Goal: Transaction & Acquisition: Download file/media

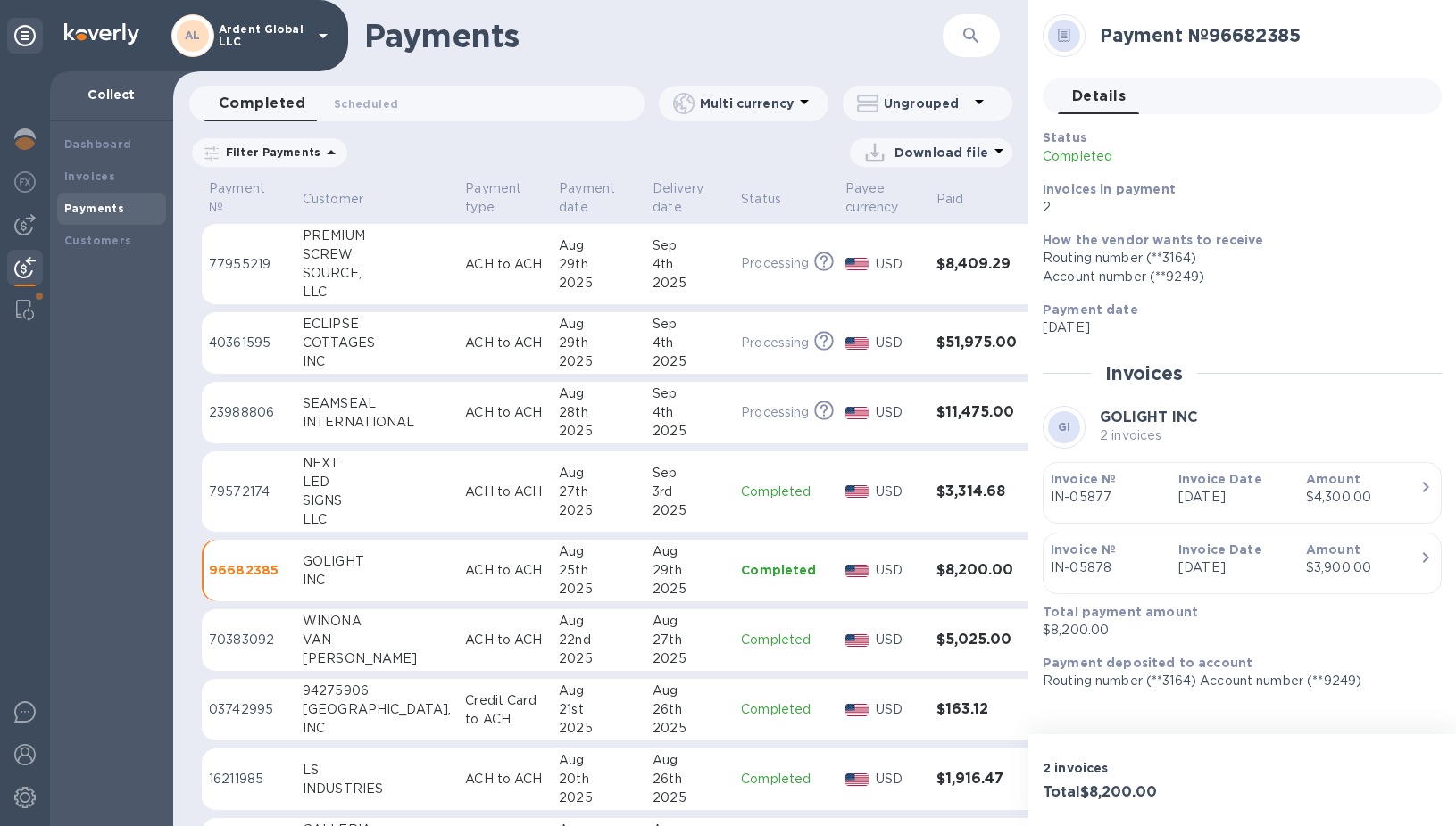
click at [947, 153] on p "Download file" at bounding box center [941, 152] width 94 height 18
click at [932, 175] on li "XLSX file" at bounding box center [932, 195] width 121 height 50
drag, startPoint x: 609, startPoint y: 229, endPoint x: 647, endPoint y: 219, distance: 39.3
click at [646, 229] on td "[DATE]" at bounding box center [690, 264] width 88 height 81
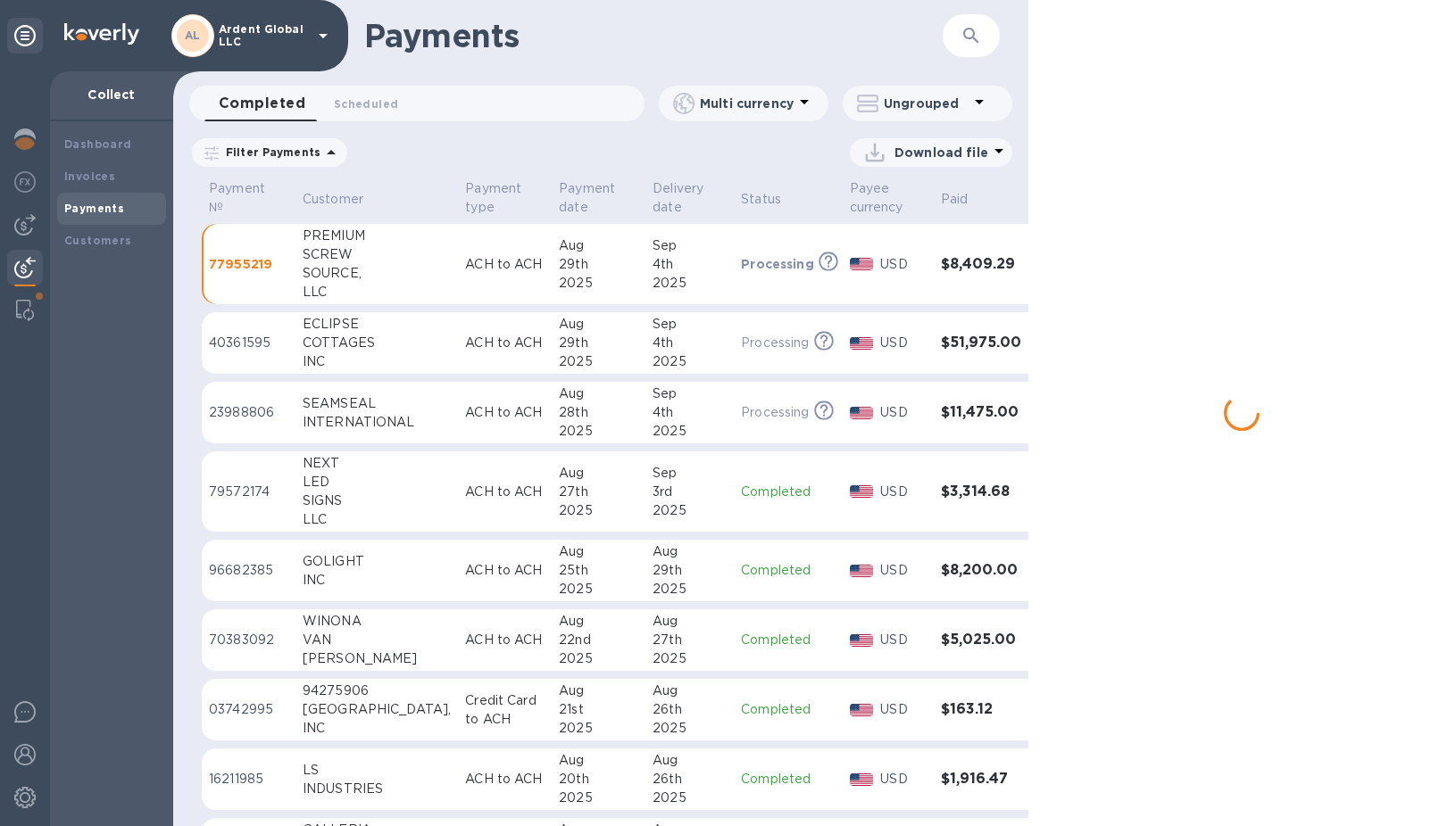
click at [1020, 152] on div "Filter Payments Download file" at bounding box center [601, 156] width 855 height 41
click at [983, 149] on p "Download file" at bounding box center [941, 152] width 94 height 18
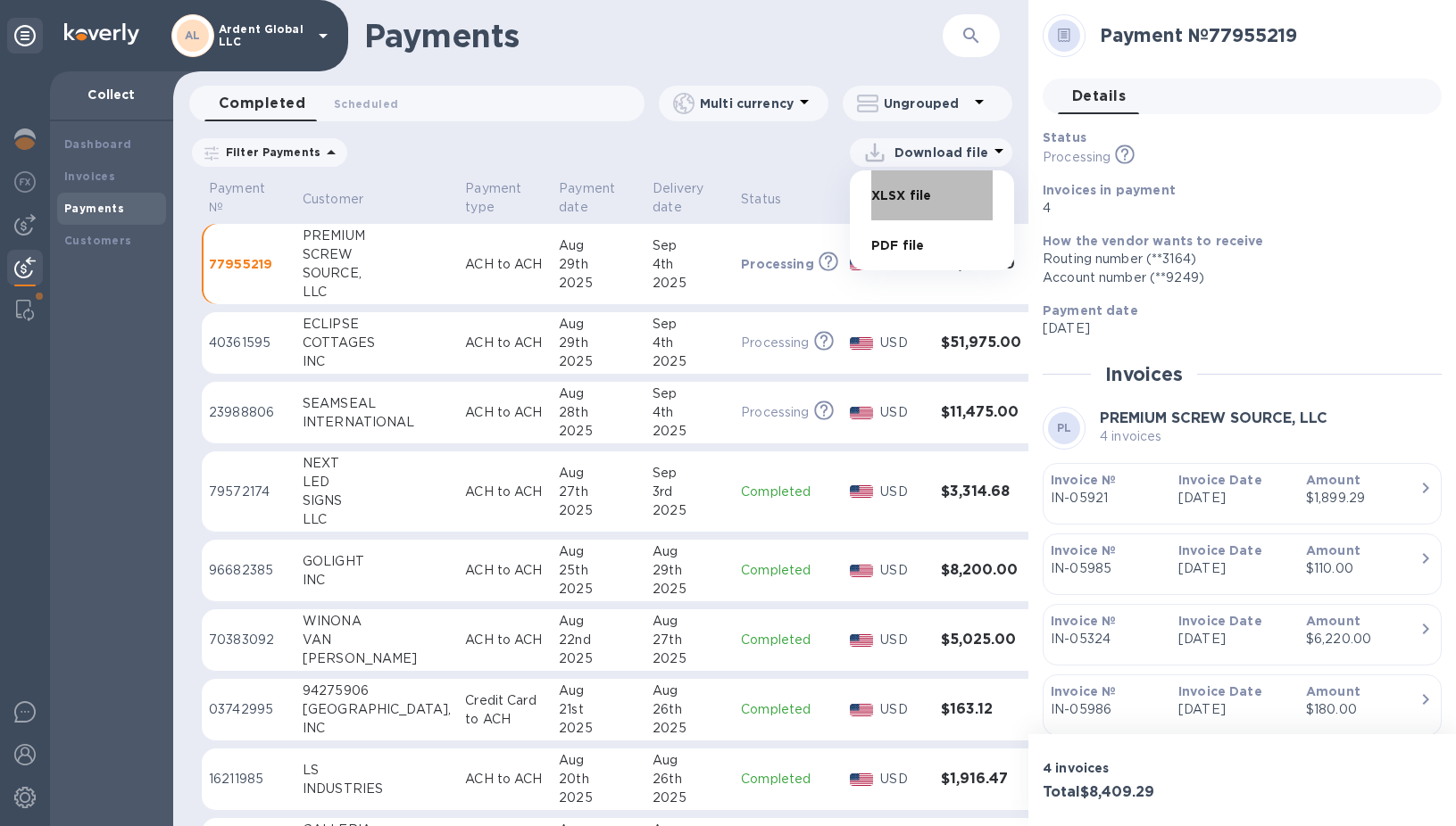
click at [940, 192] on li "XLSX file" at bounding box center [932, 195] width 121 height 50
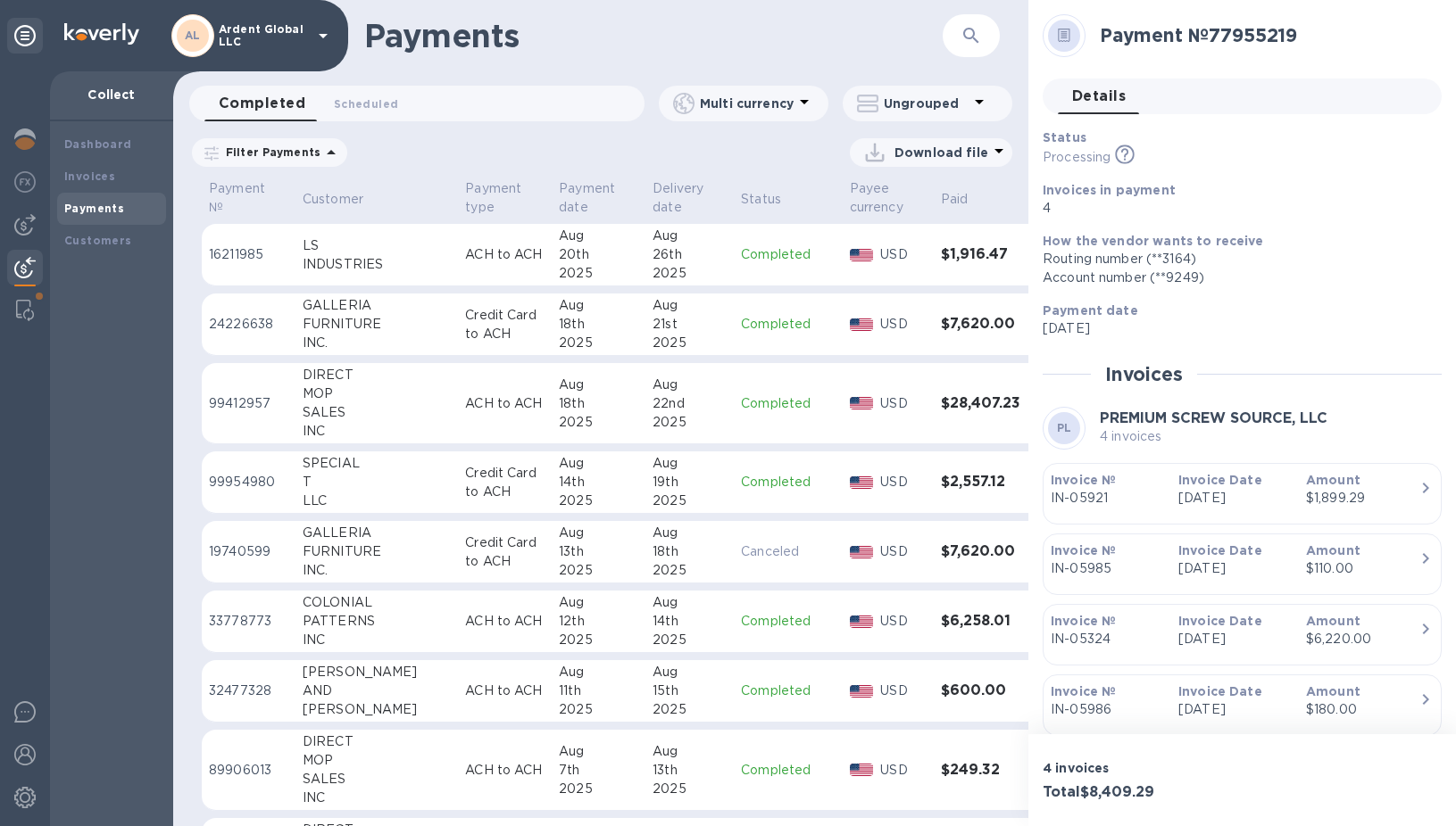
scroll to position [536, 0]
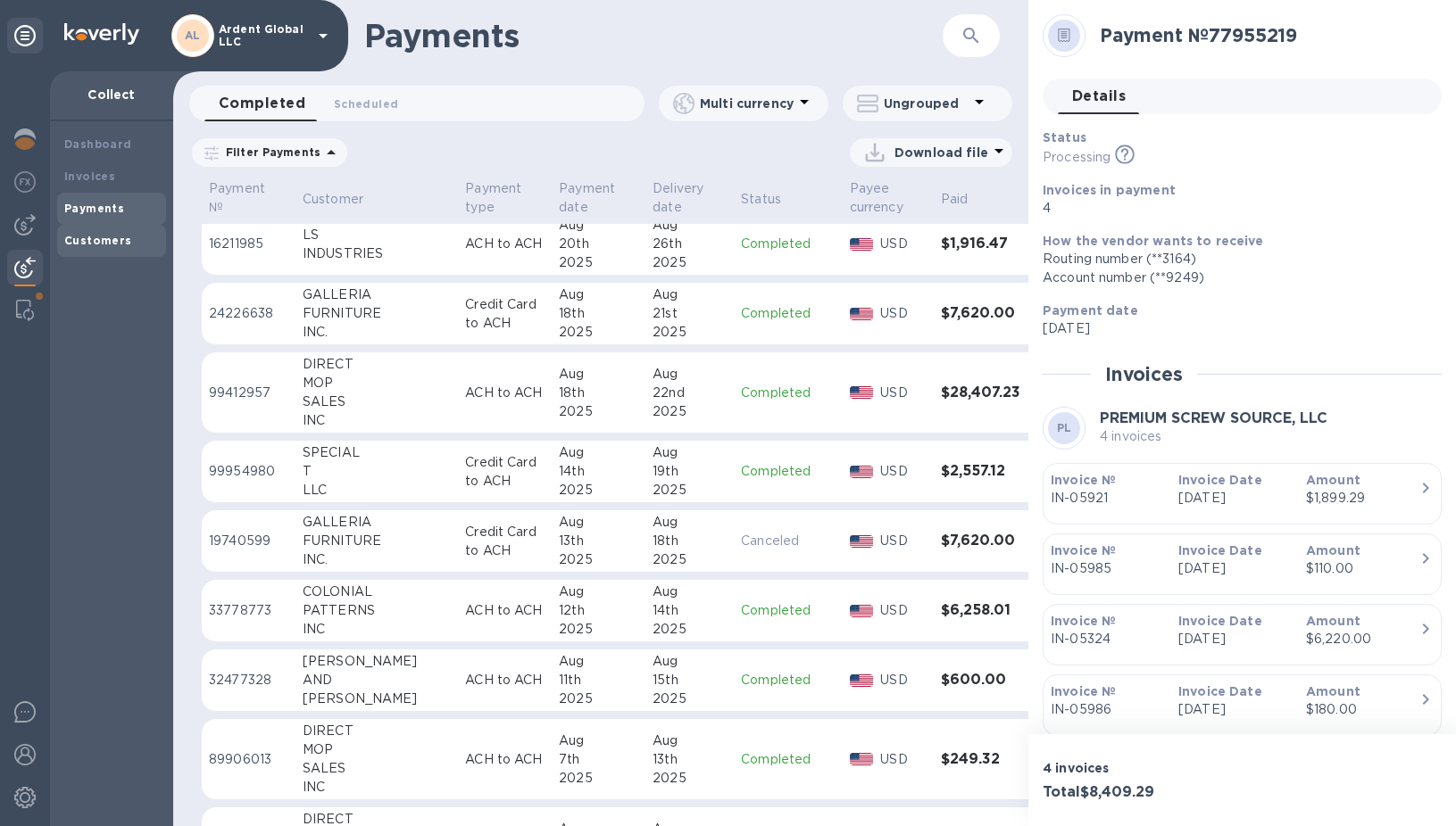
click at [94, 243] on b "Customers" at bounding box center [98, 241] width 68 height 13
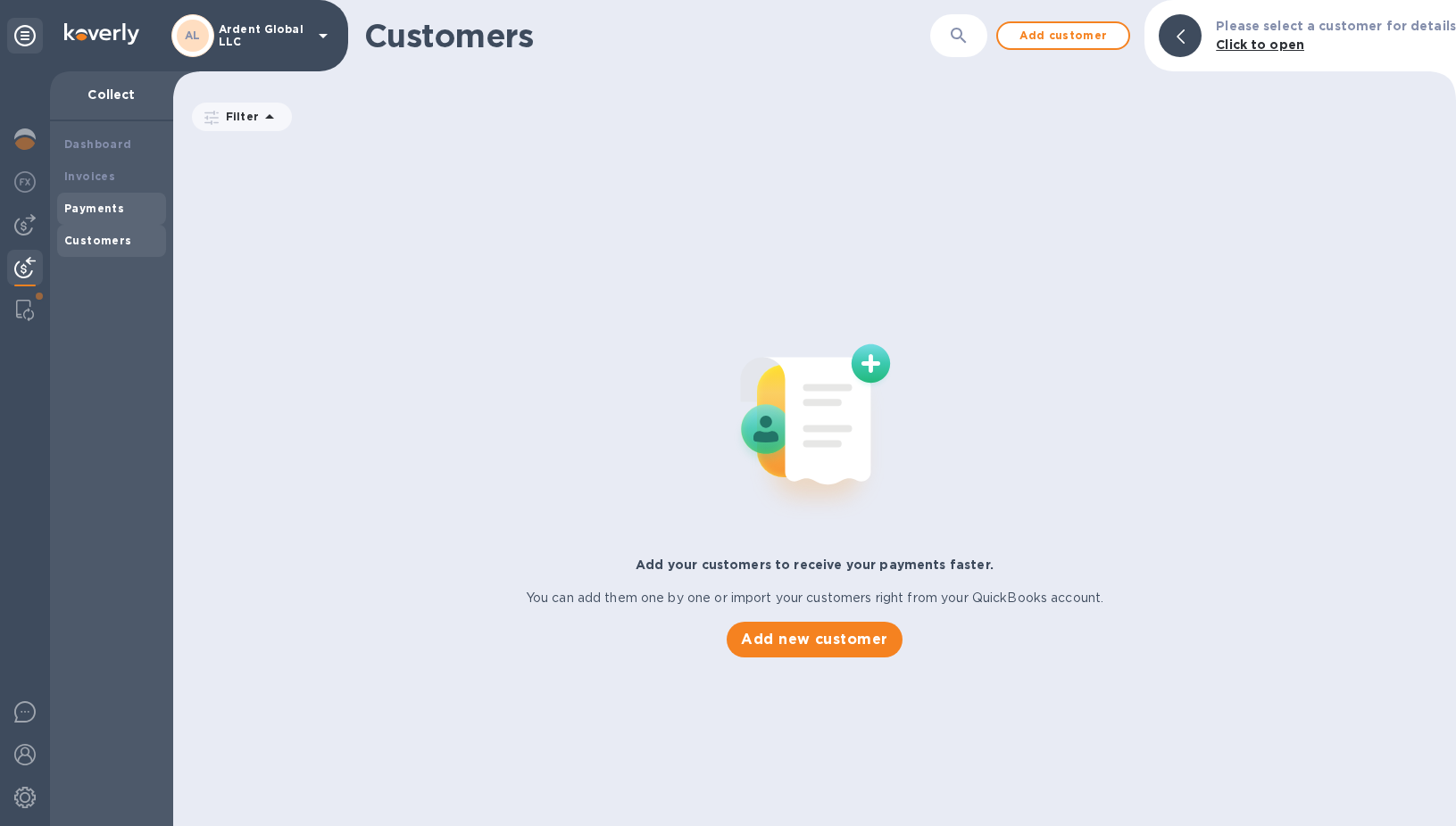
click at [100, 193] on div "Payments" at bounding box center [112, 209] width 109 height 32
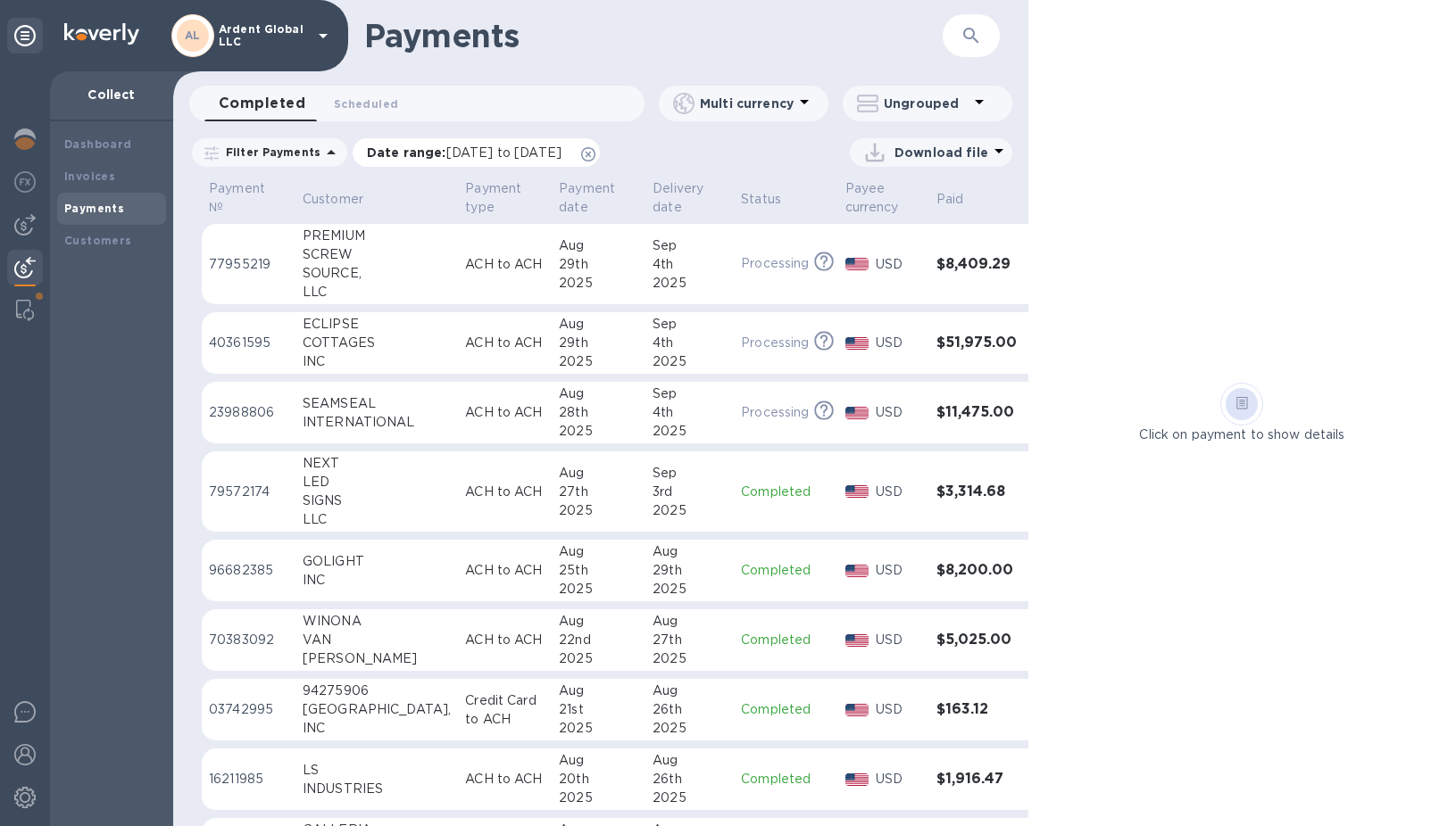
click at [571, 148] on p "Date range : [DATE] to [DATE]" at bounding box center [468, 152] width 204 height 18
click at [595, 154] on icon at bounding box center [587, 154] width 14 height 14
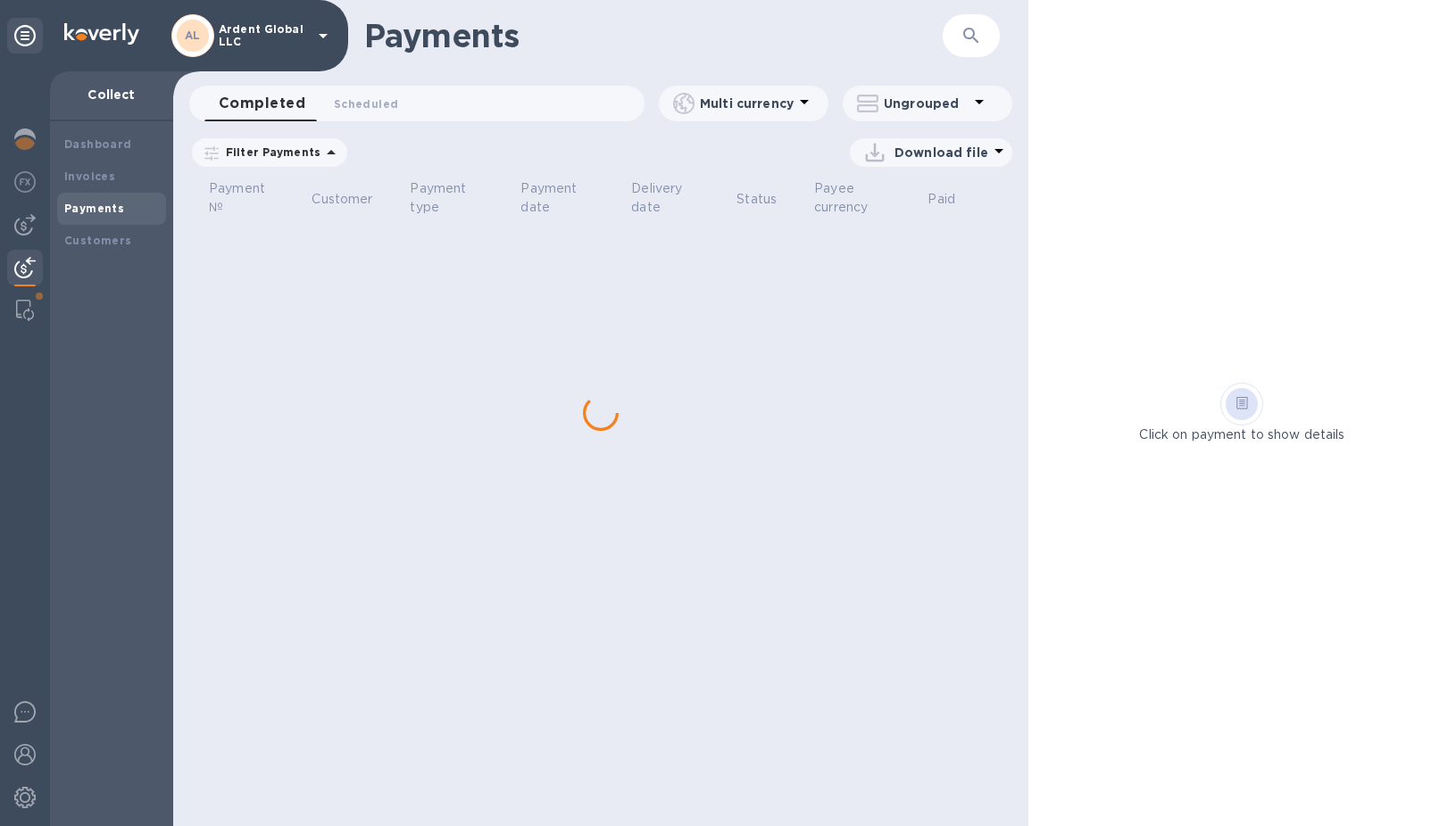
click at [916, 150] on p "Download file" at bounding box center [941, 152] width 94 height 18
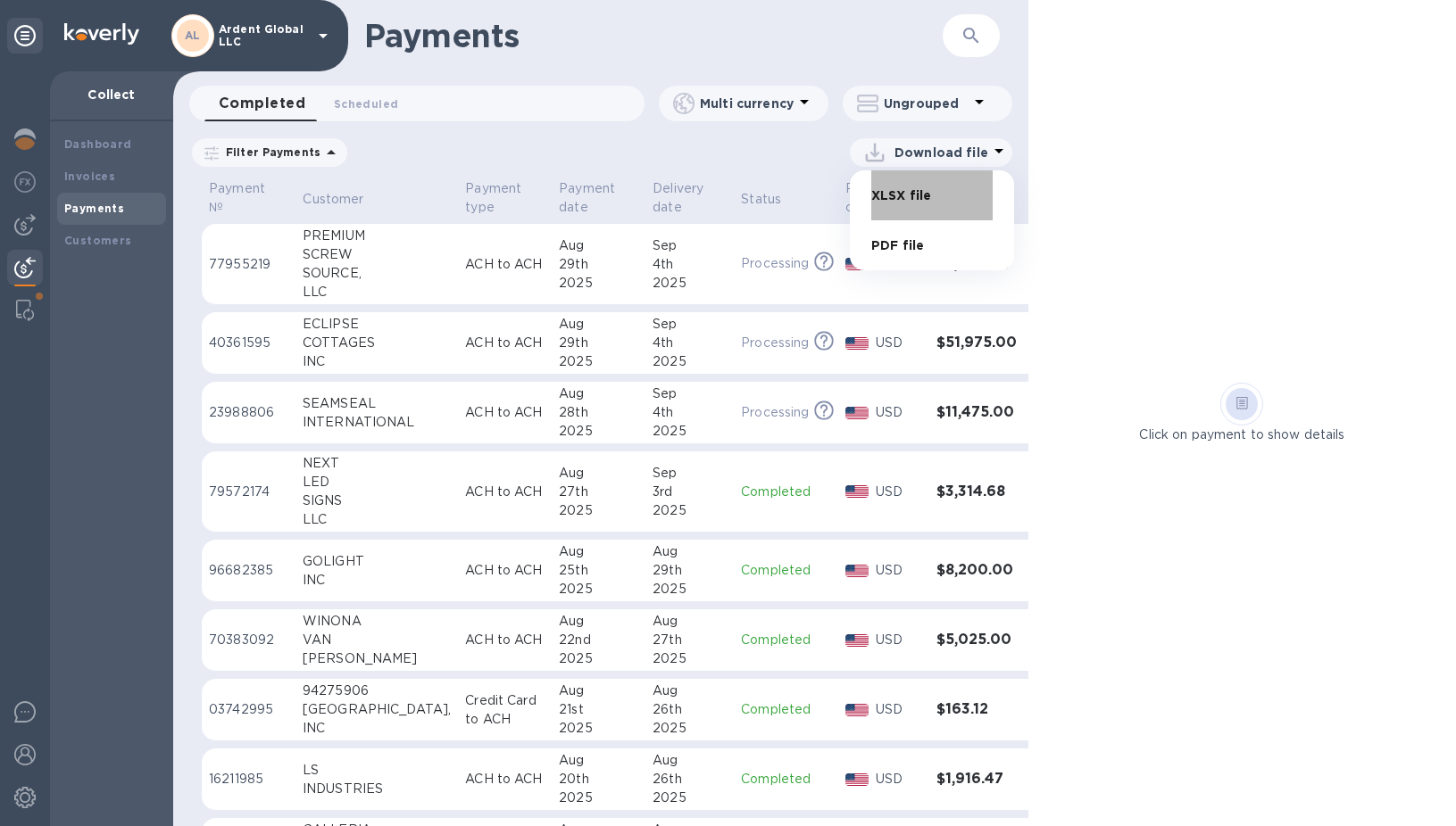
click at [921, 199] on li "XLSX file" at bounding box center [932, 195] width 121 height 50
click at [387, 418] on div "INTERNATIONAL" at bounding box center [377, 423] width 149 height 19
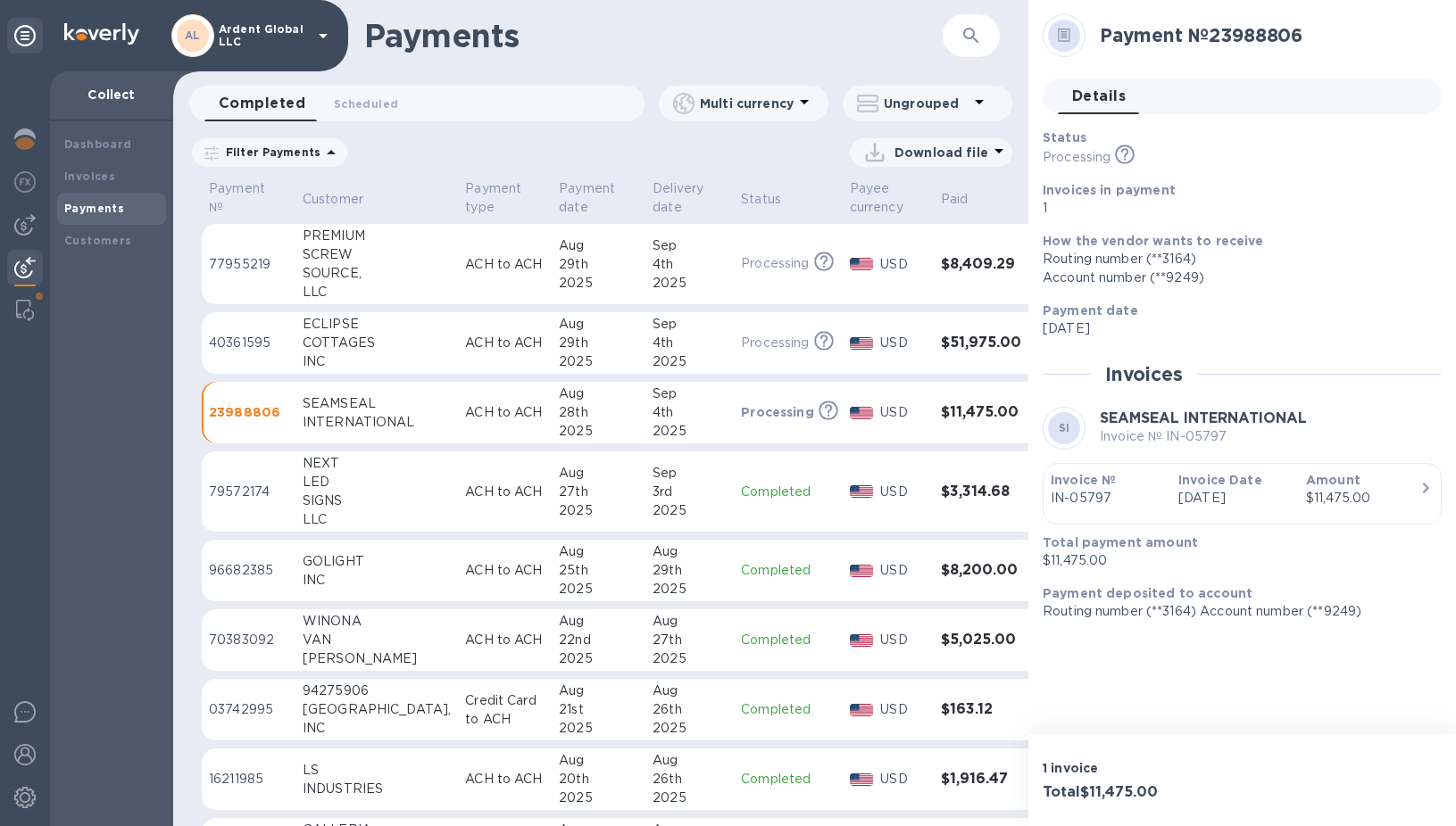
click at [931, 164] on div "Download file" at bounding box center [929, 152] width 137 height 28
click at [922, 202] on li "XLSX file" at bounding box center [932, 195] width 121 height 50
click at [479, 334] on p "ACH to ACH" at bounding box center [505, 343] width 80 height 19
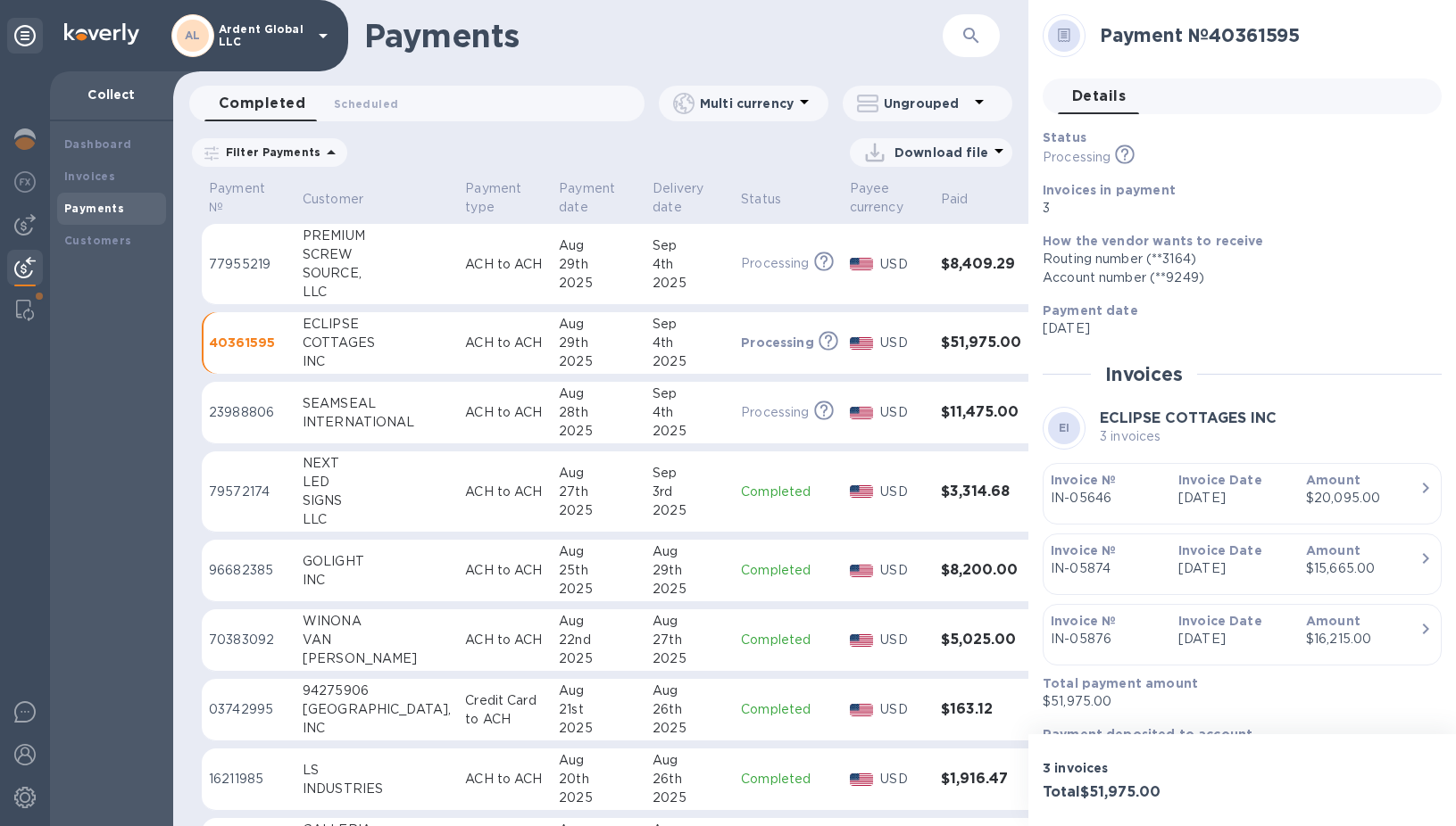
click at [416, 265] on td "PREMIUM SCREW SOURCE, LLC" at bounding box center [376, 264] width 163 height 81
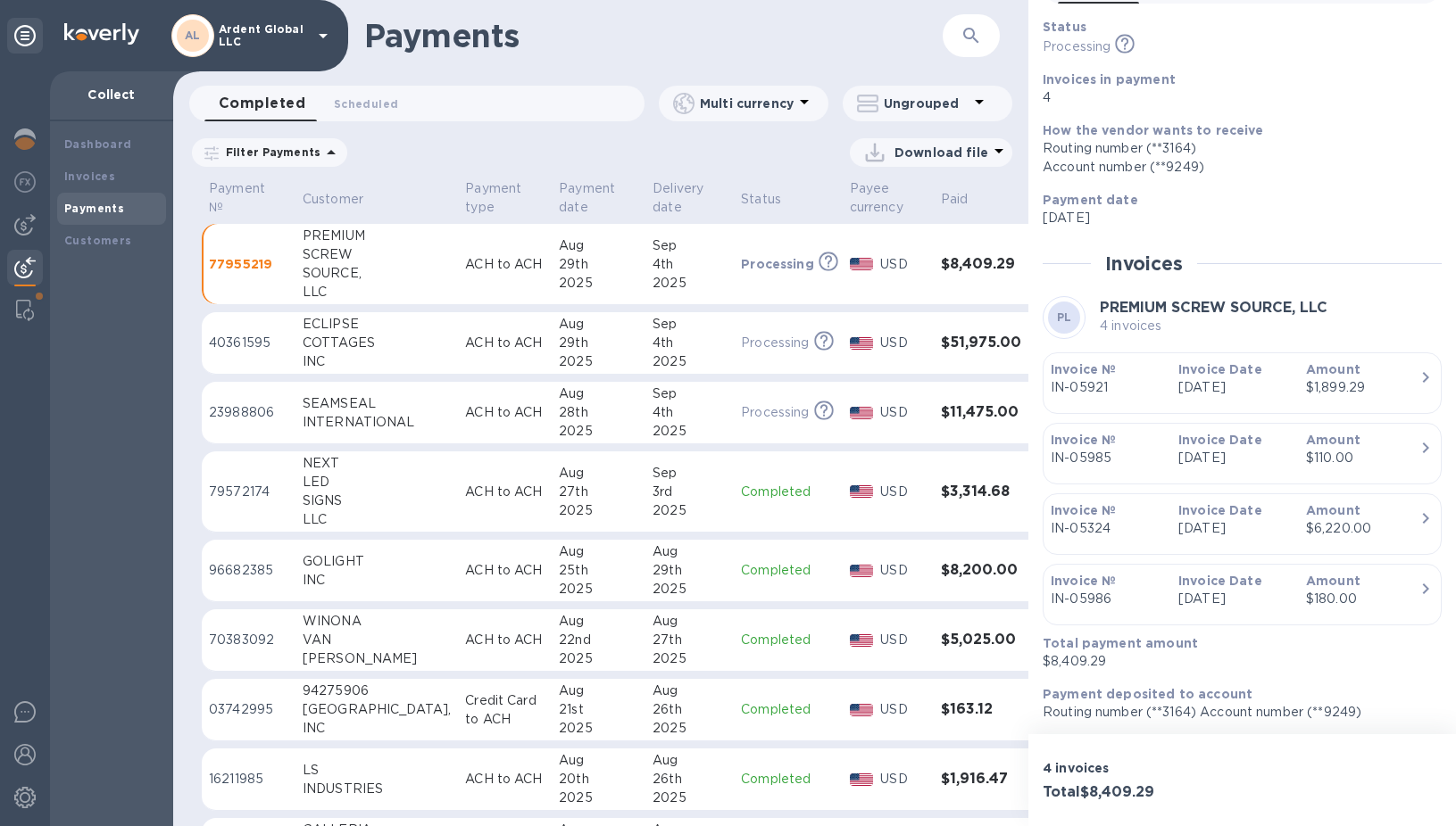
scroll to position [113, 0]
